Goal: Transaction & Acquisition: Book appointment/travel/reservation

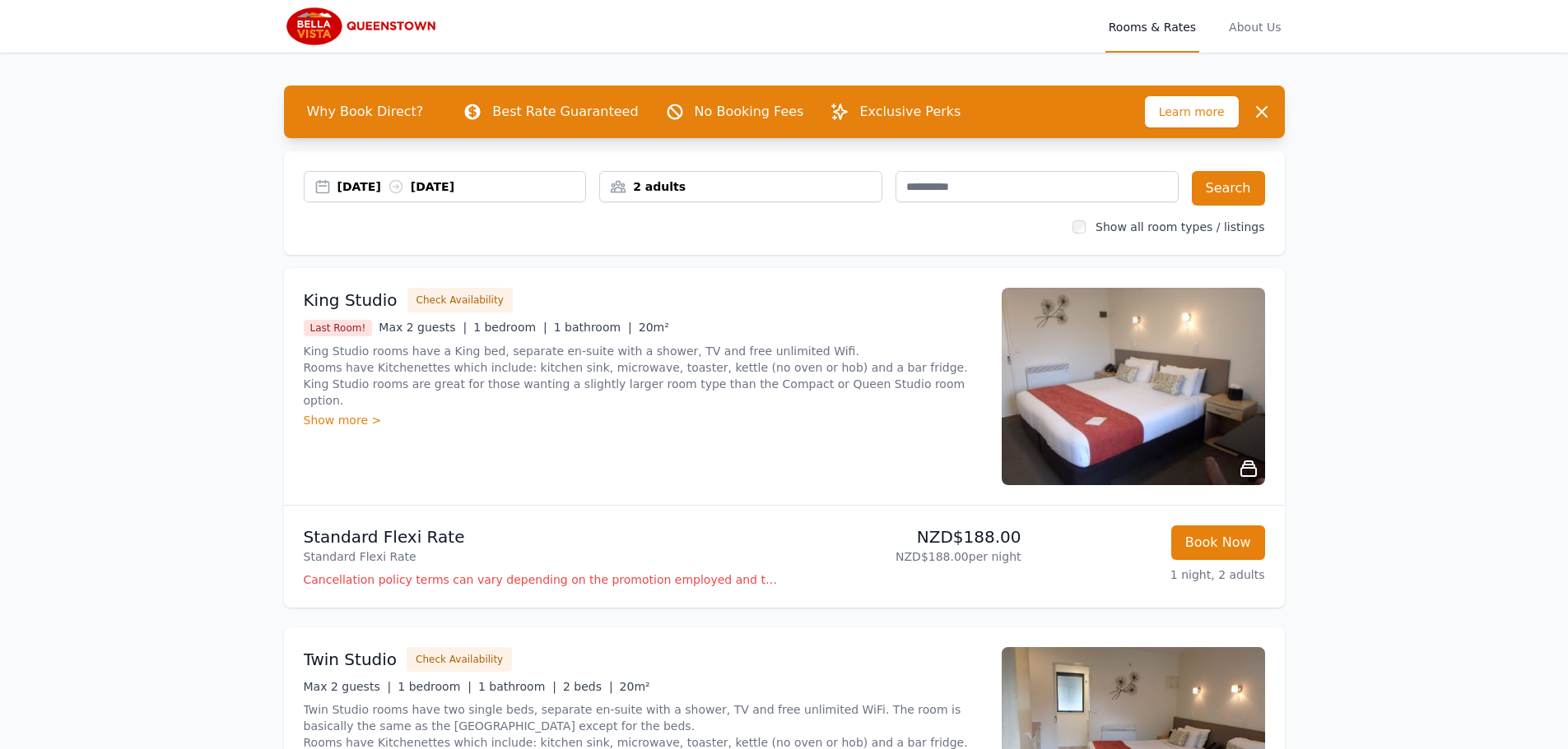
click at [368, 192] on div "[DATE] [DATE]" at bounding box center [462, 187] width 248 height 16
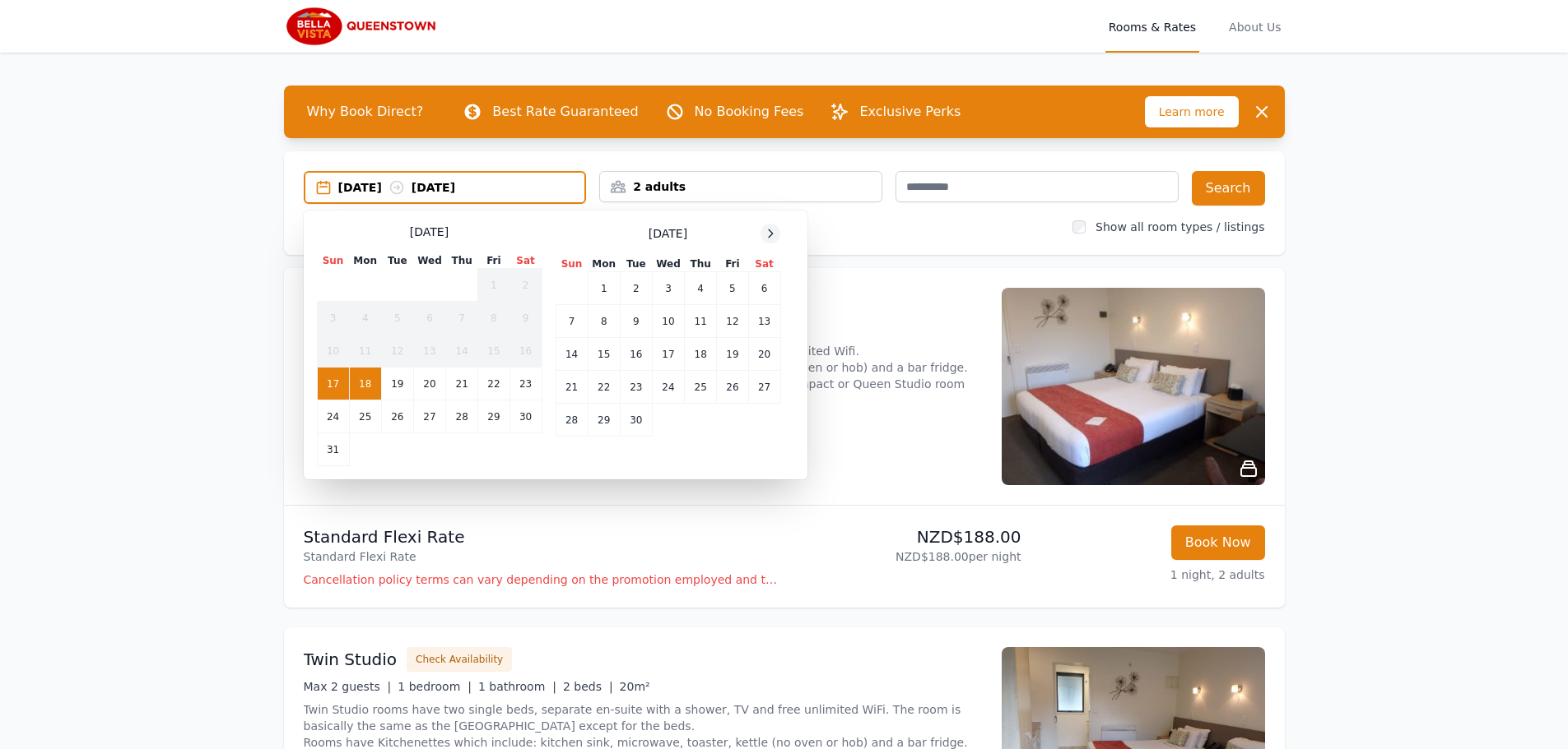
click at [771, 238] on icon at bounding box center [770, 234] width 13 height 13
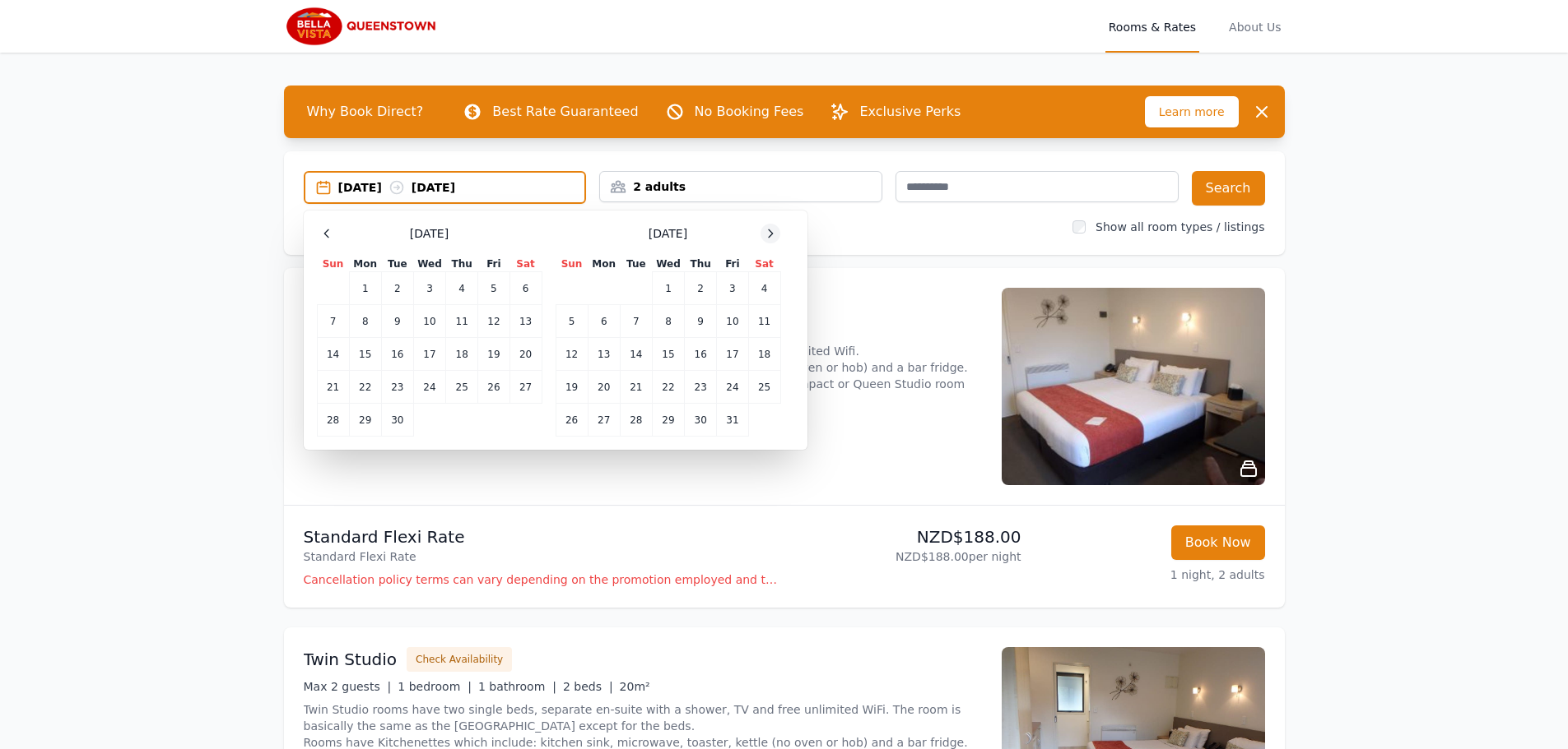
click at [771, 238] on icon at bounding box center [770, 234] width 13 height 13
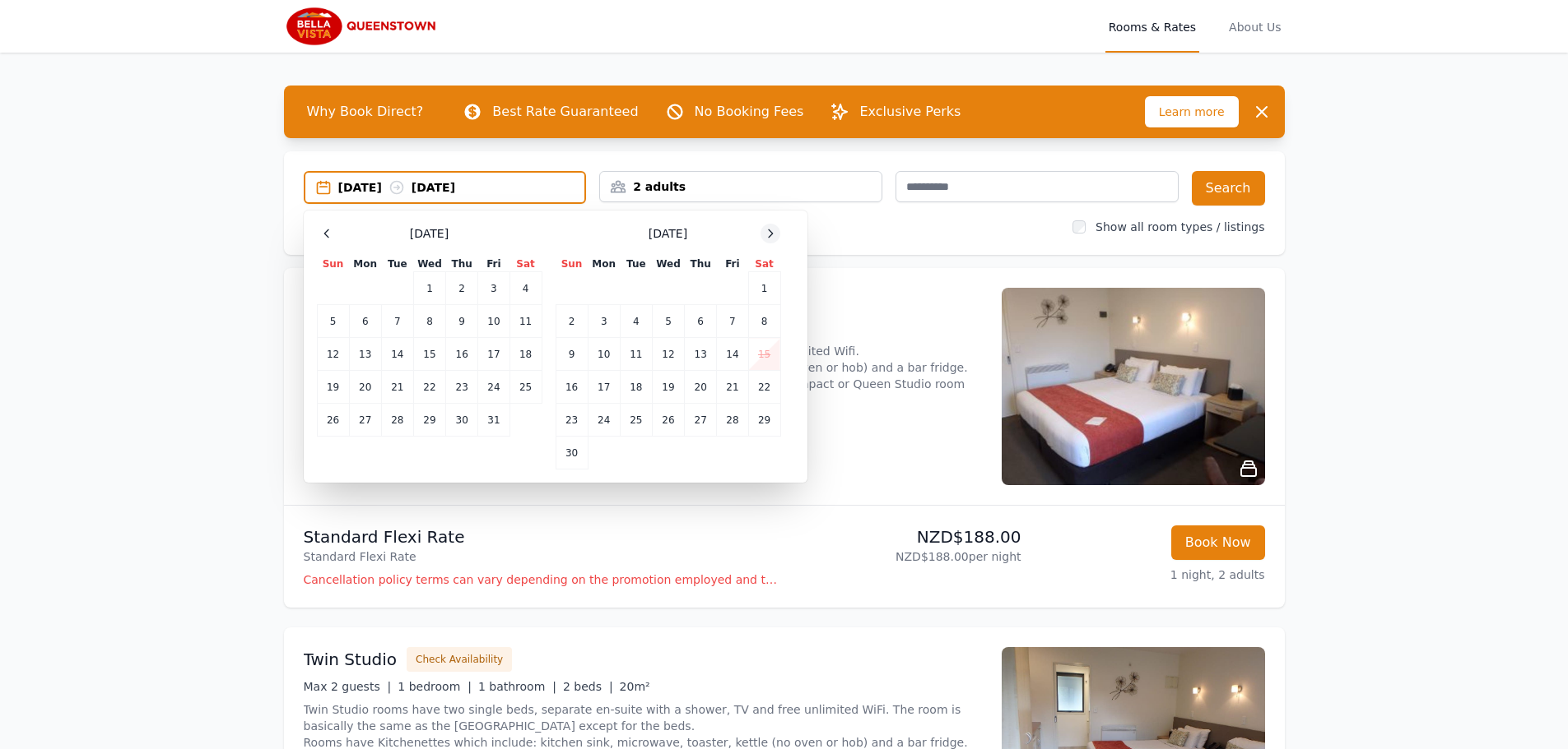
click at [771, 238] on icon at bounding box center [770, 234] width 13 height 13
click at [607, 294] on td "1" at bounding box center [603, 288] width 32 height 33
click at [637, 289] on td "2" at bounding box center [635, 288] width 32 height 33
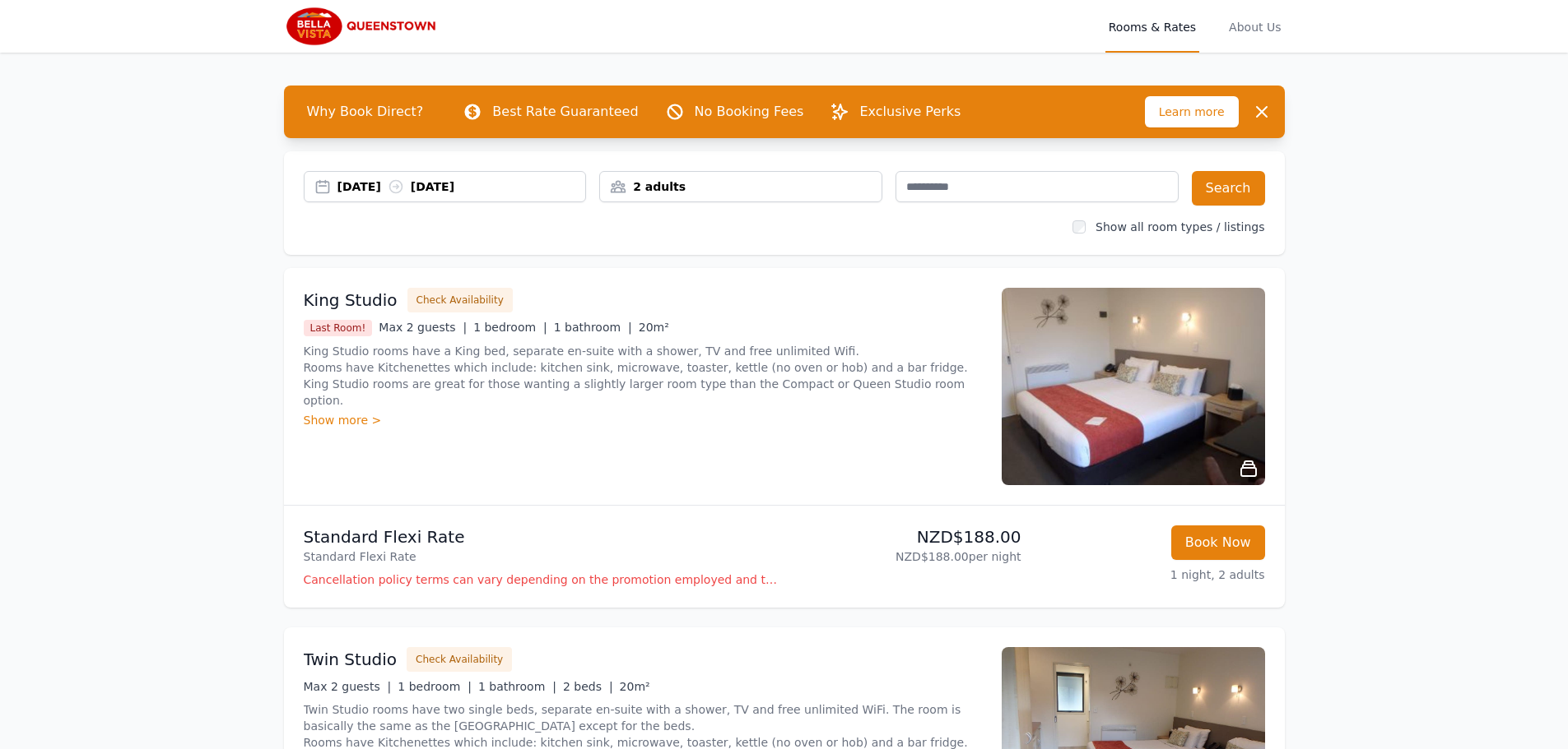
click at [470, 188] on div "[DATE] [DATE]" at bounding box center [462, 187] width 248 height 16
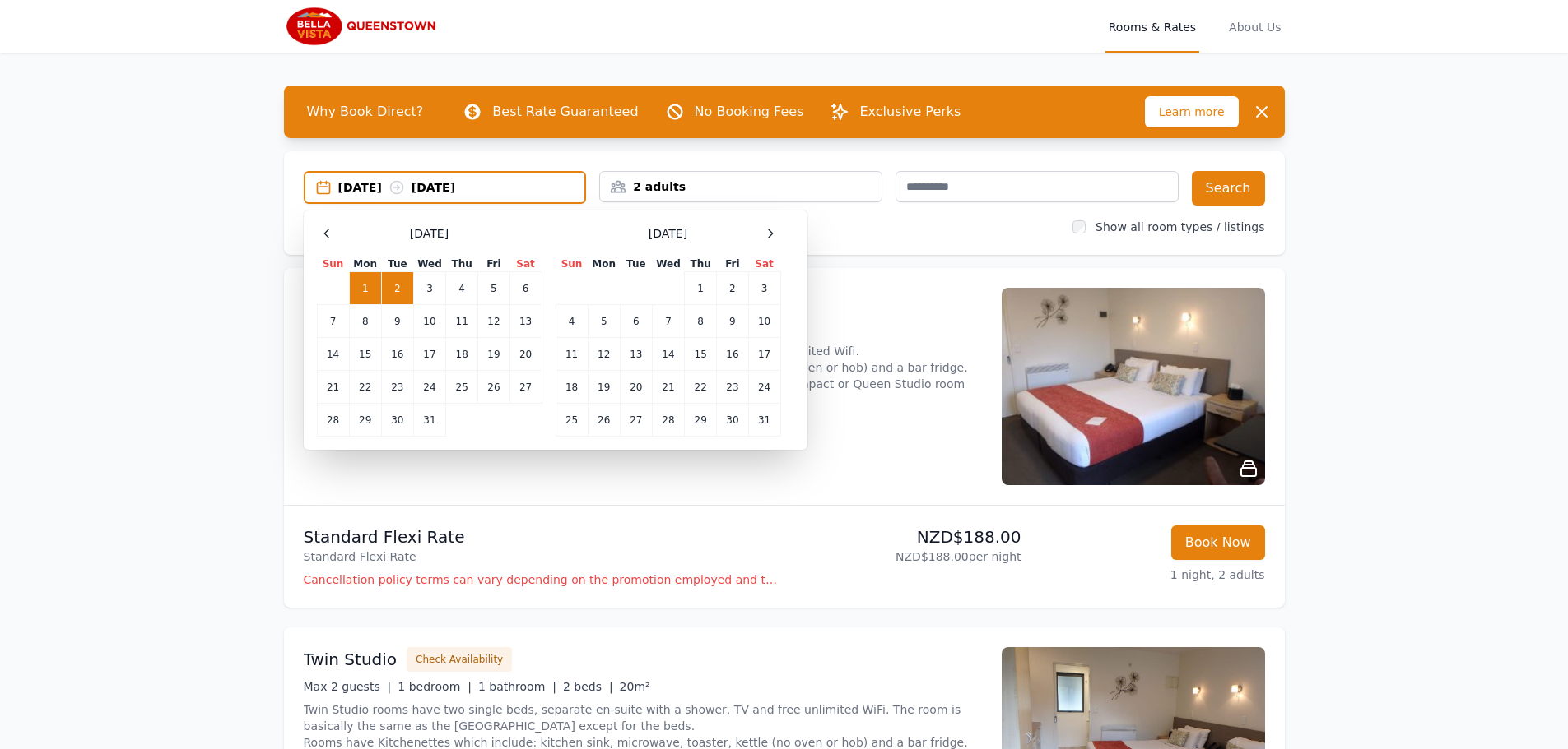
click at [393, 289] on td "2" at bounding box center [396, 288] width 32 height 33
click at [448, 288] on td "4" at bounding box center [462, 288] width 32 height 33
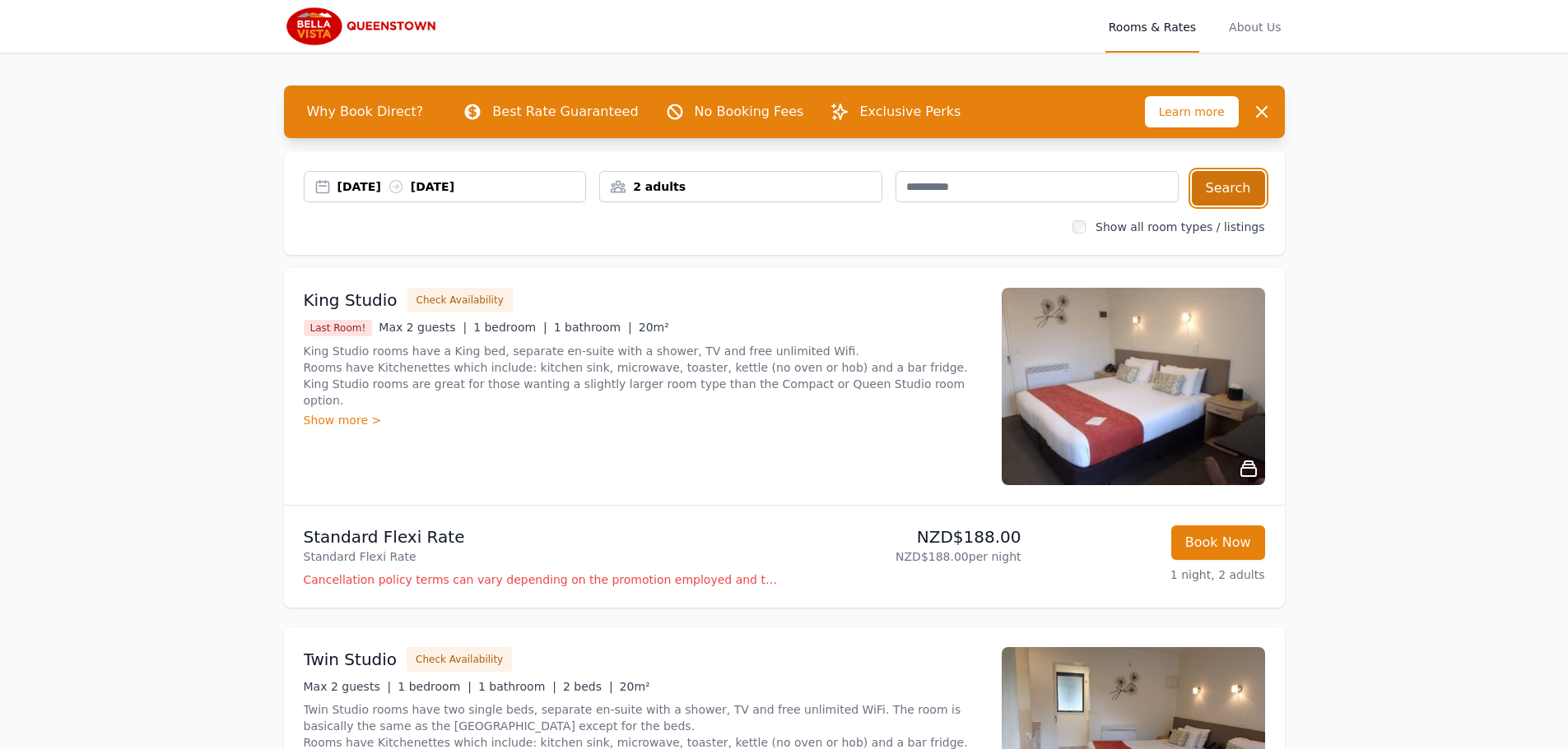
click at [1247, 191] on button "Search" at bounding box center [1228, 189] width 73 height 35
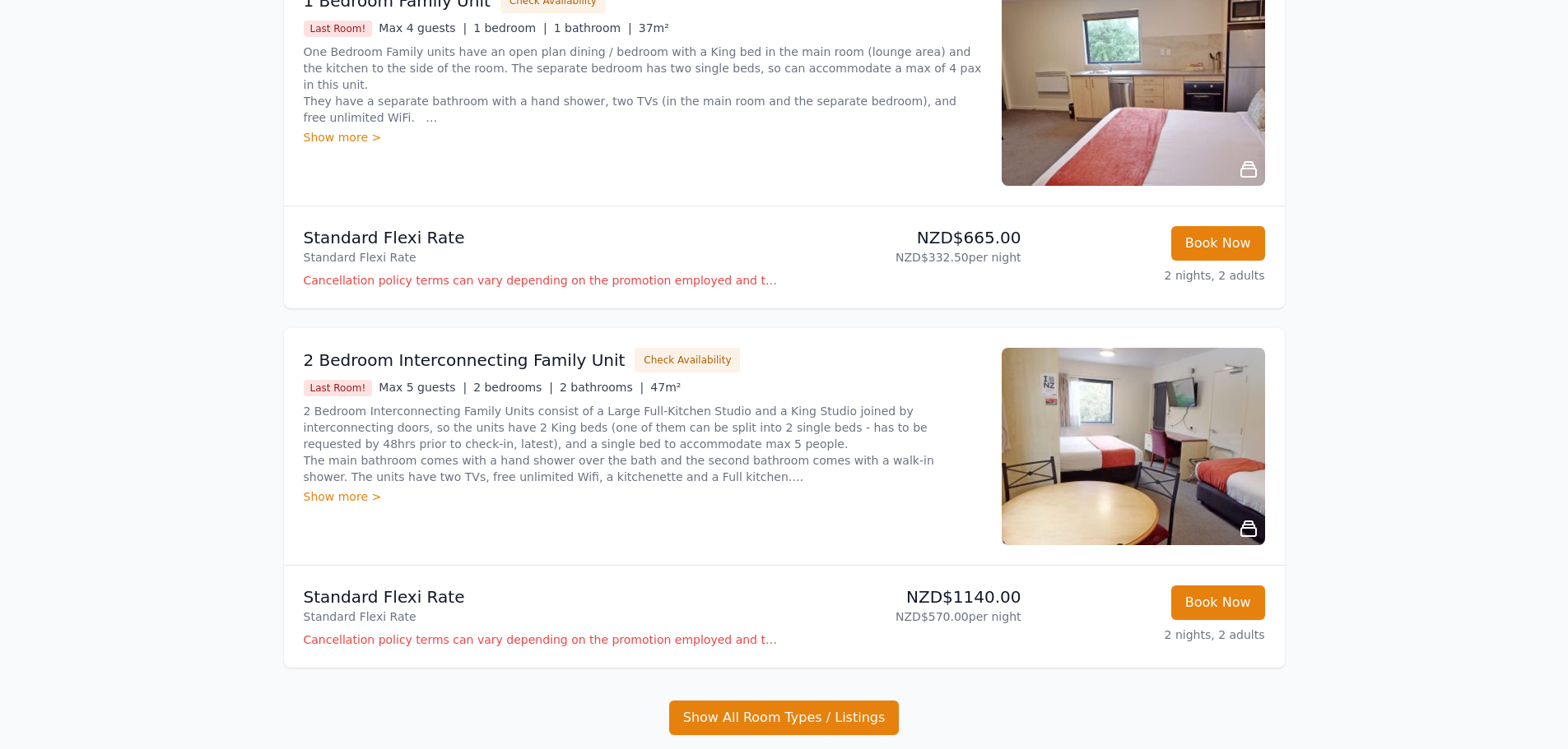
scroll to position [1738, 0]
